Goal: Obtain resource: Obtain resource

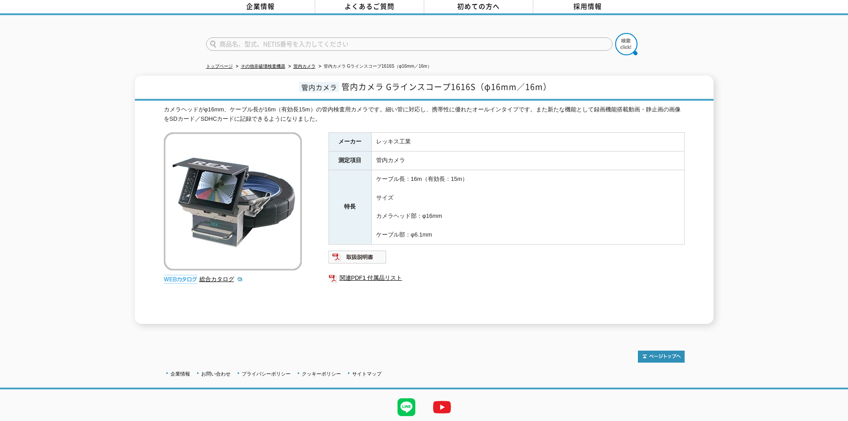
scroll to position [30, 0]
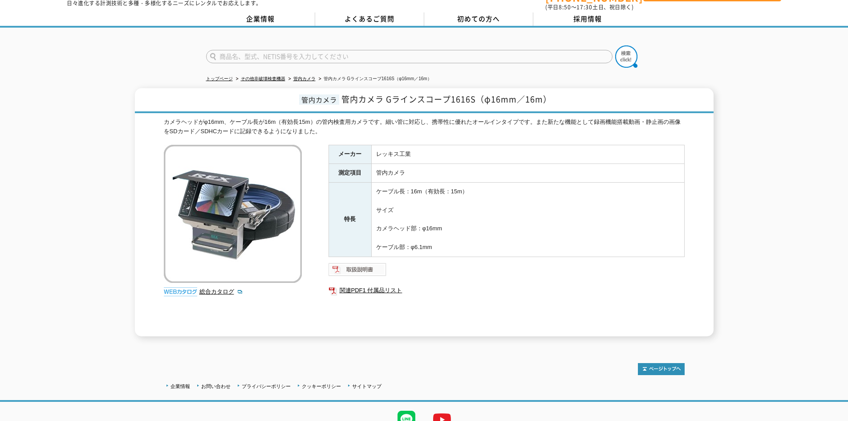
click at [366, 263] on img at bounding box center [357, 269] width 58 height 14
drag, startPoint x: 344, startPoint y: 94, endPoint x: 547, endPoint y: 92, distance: 203.4
click at [555, 89] on h1 "管内カメラ 管内カメラ Gラインスコープ1616S（φ16mm／16m）" at bounding box center [424, 100] width 579 height 25
copy span "管内カメラ Gラインスコープ1616S（φ16mm／16m）"
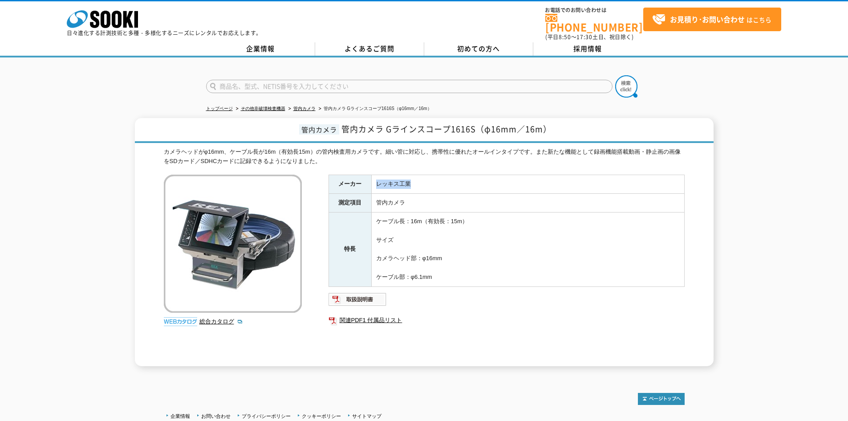
drag, startPoint x: 376, startPoint y: 178, endPoint x: 425, endPoint y: 177, distance: 48.6
click at [425, 177] on td "レッキス工業" at bounding box center [527, 184] width 313 height 19
copy td "レッキス工業"
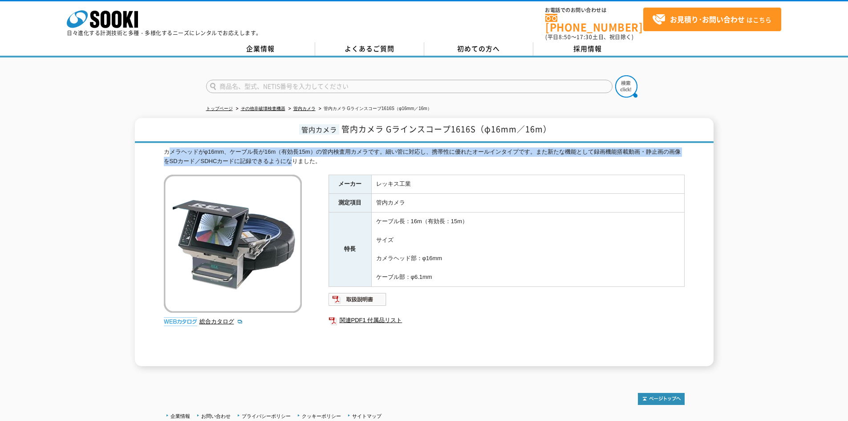
drag, startPoint x: 167, startPoint y: 145, endPoint x: 227, endPoint y: 144, distance: 59.7
click at [283, 151] on div "カメラヘッドがφ16mm、ケーブル長が16m（有効長15m）の管内検査用カメラです。細い管に対応し、携帯性に優れたオールインタイプです。また新たな機能として録…" at bounding box center [424, 156] width 521 height 19
drag, startPoint x: 164, startPoint y: 147, endPoint x: 345, endPoint y: 161, distance: 181.3
click at [345, 160] on div "カメラヘッドがφ16mm、ケーブル長が16m（有効長15m）の管内検査用カメラです。細い管に対応し、携帯性に優れたオールインタイプです。また新たな機能として録…" at bounding box center [424, 156] width 521 height 19
copy div "カメラヘッドがφ16mm、ケーブル長が16m（有効長15m）の管内検査用カメラです。細い管に対応し、携帯性に優れたオールインタイプです。また新たな機能として録…"
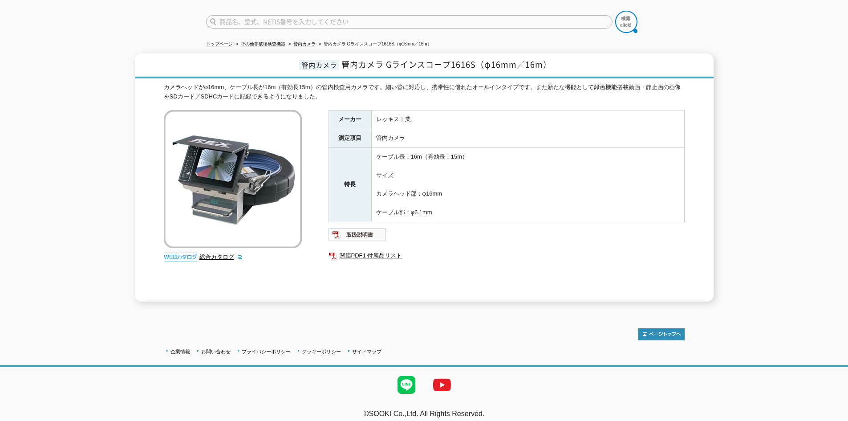
scroll to position [67, 0]
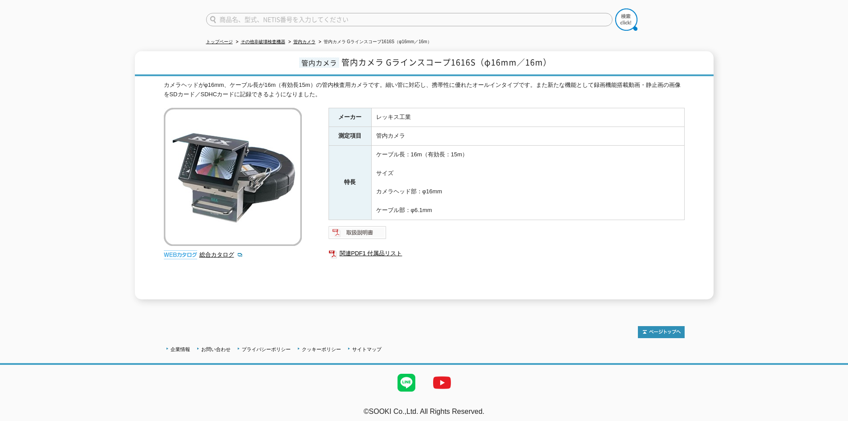
click at [364, 231] on img at bounding box center [357, 232] width 58 height 14
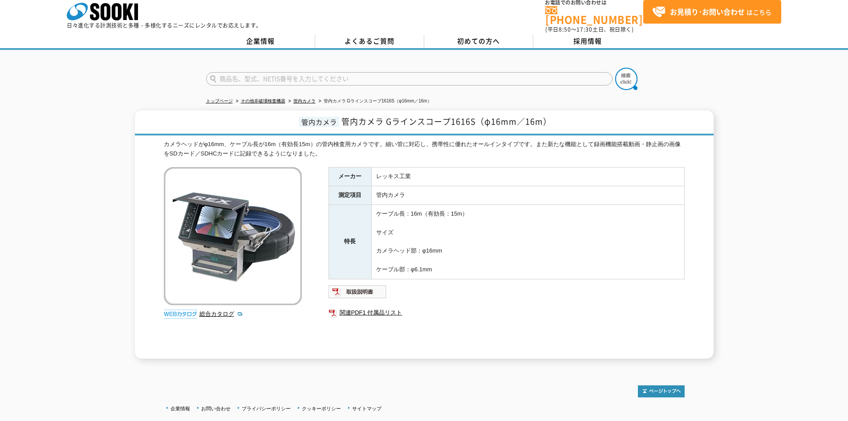
scroll to position [0, 0]
